Goal: Information Seeking & Learning: Learn about a topic

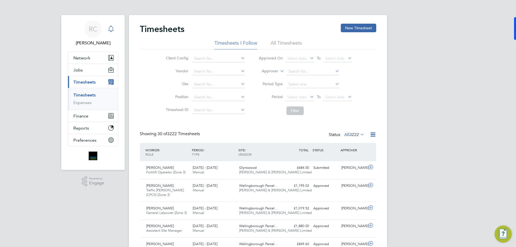
click at [111, 30] on icon "Main navigation" at bounding box center [111, 29] width 6 height 6
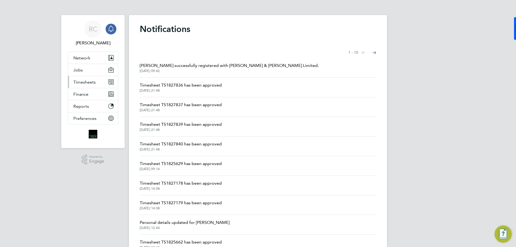
click at [98, 82] on button "Timesheets" at bounding box center [93, 82] width 50 height 12
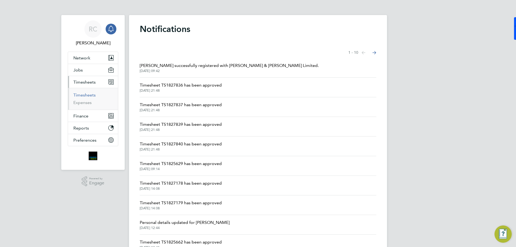
click at [90, 96] on link "Timesheets" at bounding box center [84, 95] width 22 height 5
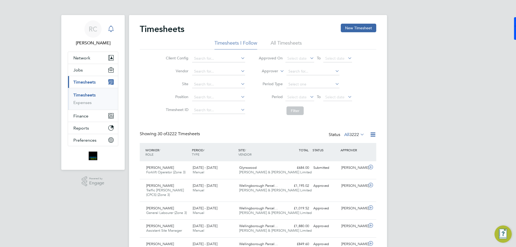
click at [114, 33] on div "Main navigation" at bounding box center [111, 29] width 11 height 11
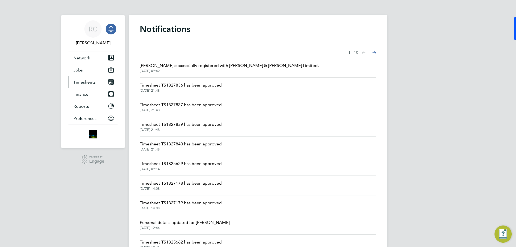
click at [93, 83] on span "Timesheets" at bounding box center [84, 82] width 22 height 5
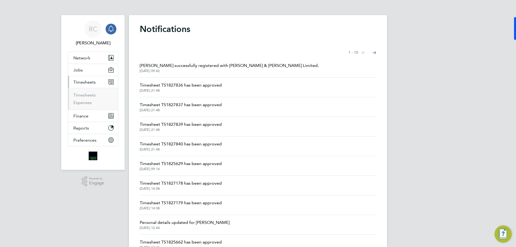
click at [91, 88] on ul "Timesheets Expenses" at bounding box center [93, 99] width 50 height 22
click at [91, 94] on link "Timesheets" at bounding box center [84, 95] width 22 height 5
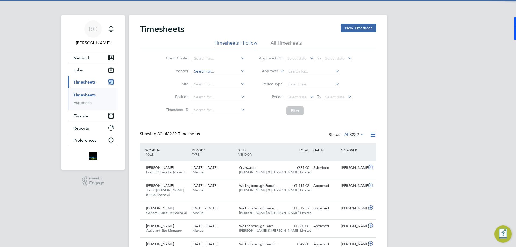
scroll to position [14, 47]
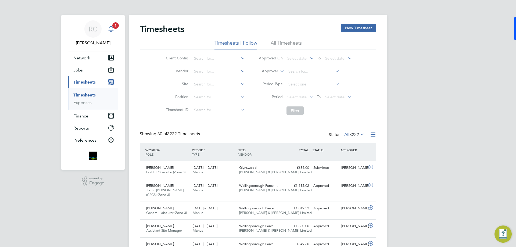
click at [115, 27] on span "1" at bounding box center [115, 25] width 6 height 6
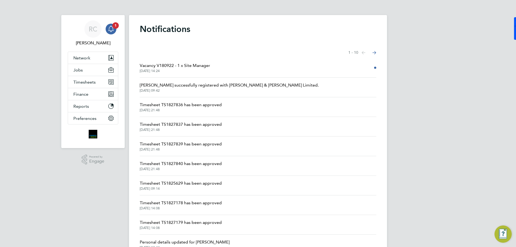
click at [212, 68] on li "Vacancy V180922 - 1 x Site Manager 25 Sep 2025, 14:24" at bounding box center [258, 68] width 237 height 20
click at [211, 66] on li "Vacancy V180922 - 1 x Site Manager 25 Sep 2025, 14:24" at bounding box center [258, 68] width 237 height 20
click at [197, 64] on span "Vacancy V180922 - 1 x Site Manager" at bounding box center [175, 65] width 70 height 6
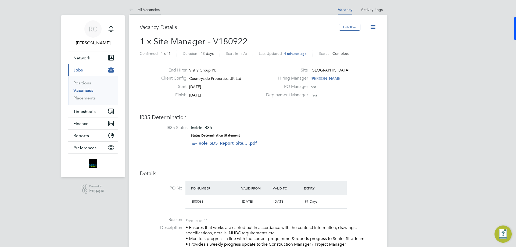
click at [146, 13] on li "All Vacancies" at bounding box center [144, 9] width 31 height 11
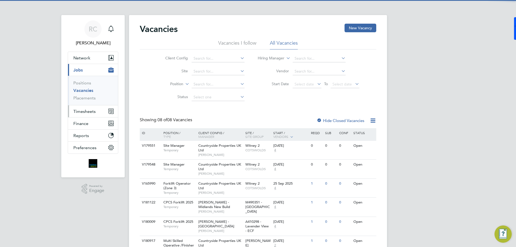
click at [86, 113] on span "Timesheets" at bounding box center [84, 111] width 22 height 5
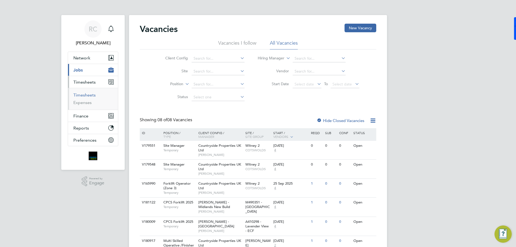
click at [91, 94] on link "Timesheets" at bounding box center [84, 95] width 22 height 5
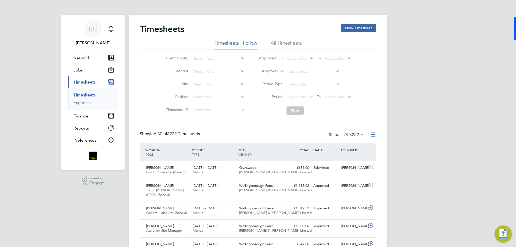
scroll to position [14, 47]
